Goal: Complete application form

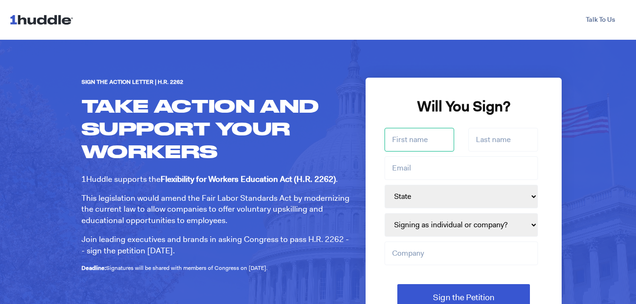
click at [385, 139] on input "First name *" at bounding box center [420, 140] width 70 height 24
type input "Valen"
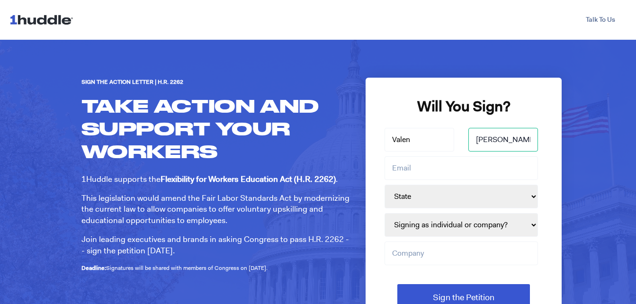
type input "[PERSON_NAME]"
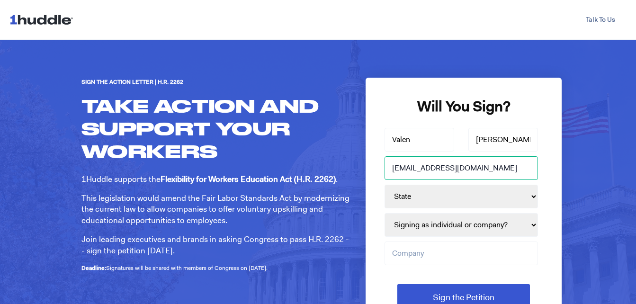
type input "[EMAIL_ADDRESS][DOMAIN_NAME]"
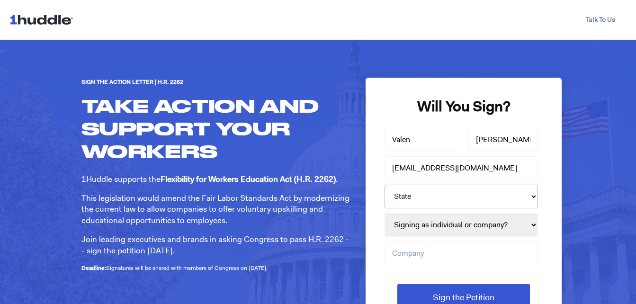
select select "FL"
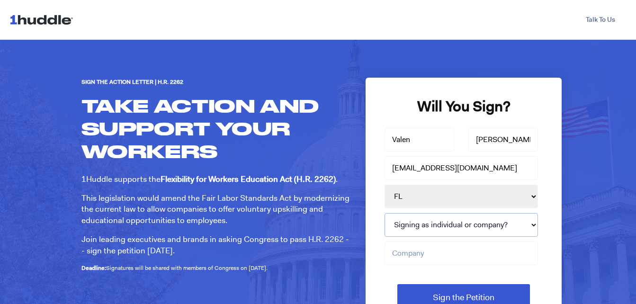
select select "Individual"
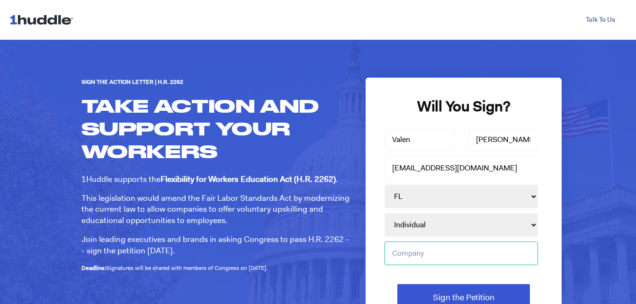
click at [406, 251] on input "Company" at bounding box center [461, 254] width 153 height 24
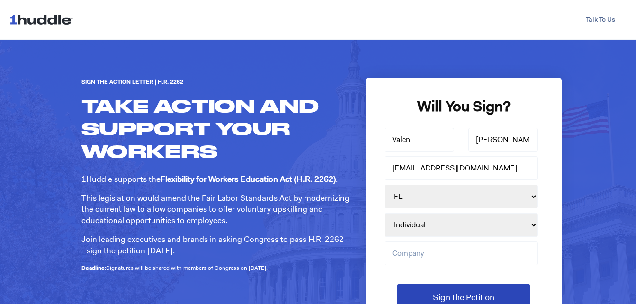
click at [416, 290] on input "Sign the Petition" at bounding box center [463, 297] width 133 height 27
